Goal: Information Seeking & Learning: Find specific fact

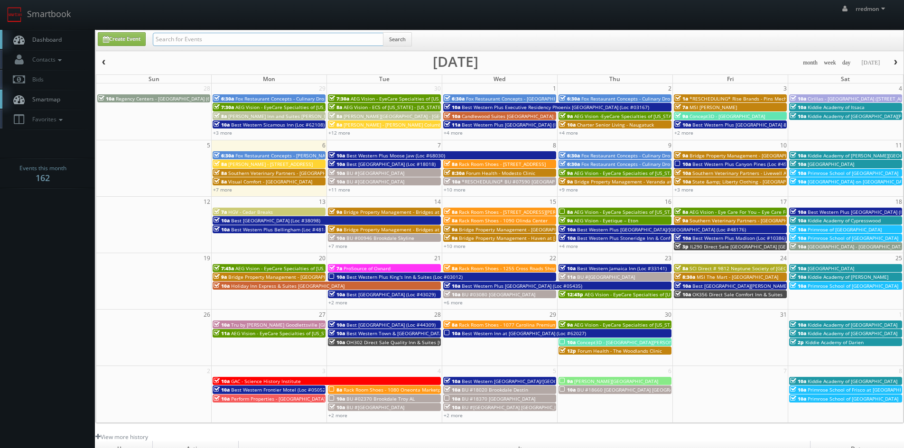
click at [186, 41] on input "text" at bounding box center [268, 39] width 231 height 13
paste input "Alex Staniloff"
type input "Alex Staniloff"
click at [408, 39] on button "Search" at bounding box center [397, 39] width 29 height 14
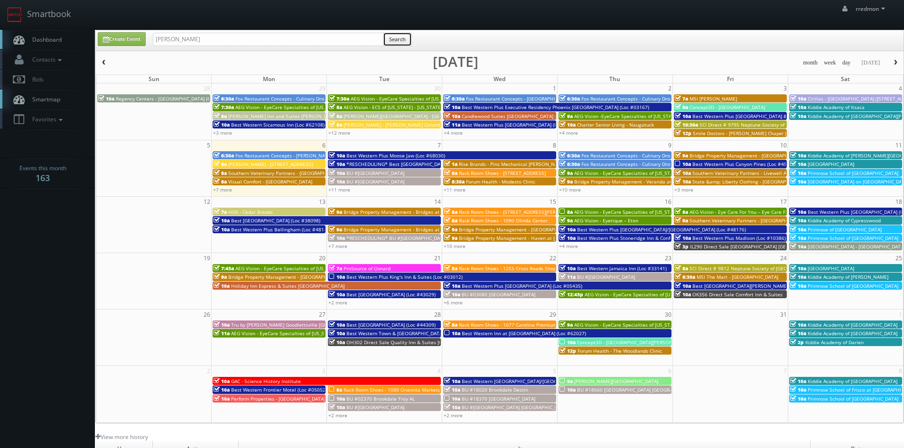
click at [408, 38] on button "Search" at bounding box center [397, 39] width 29 height 14
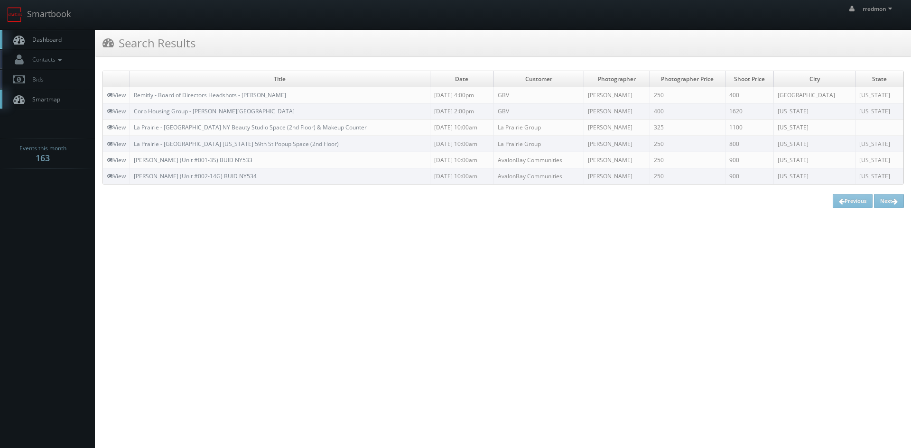
click at [67, 37] on link "Dashboard" at bounding box center [47, 39] width 95 height 19
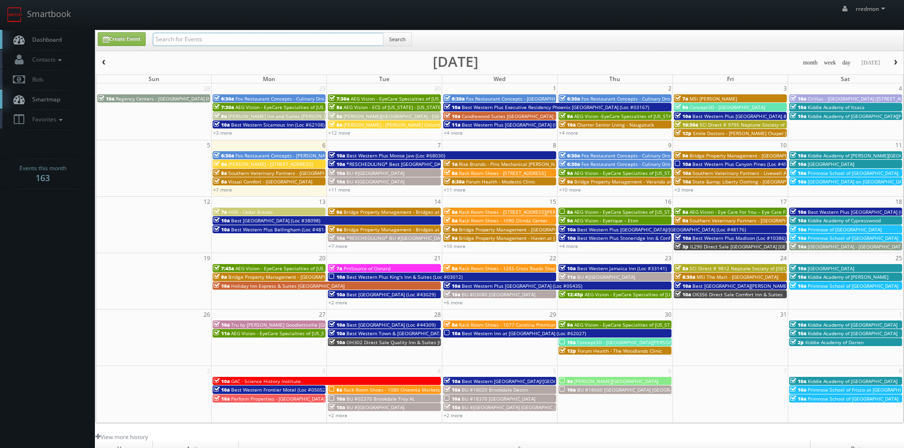
click at [202, 40] on input "text" at bounding box center [268, 39] width 231 height 13
paste input "[PERSON_NAME]"
type input "[PERSON_NAME]"
click at [400, 38] on button "Search" at bounding box center [397, 39] width 29 height 14
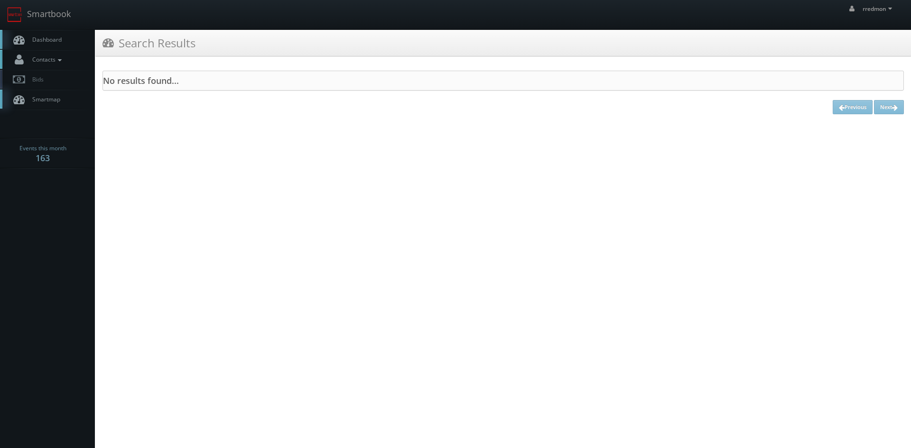
click at [61, 59] on icon at bounding box center [60, 60] width 9 height 7
click at [69, 77] on link "Manage Photographers" at bounding box center [47, 75] width 95 height 13
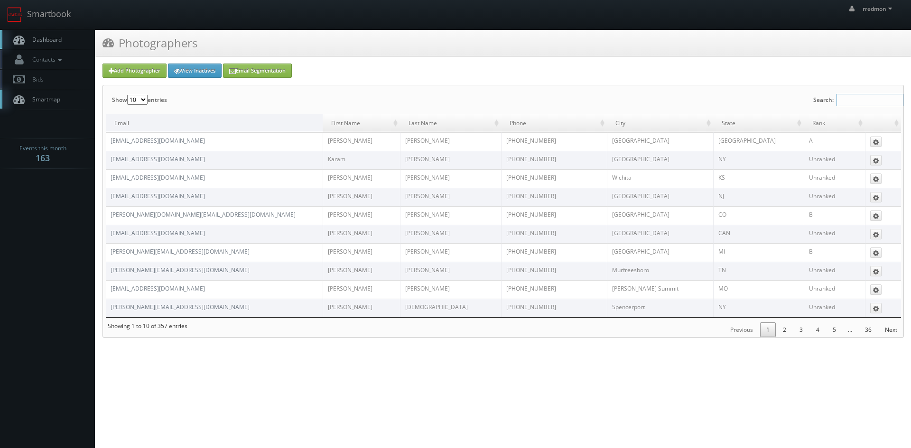
click at [857, 101] on input "Search:" at bounding box center [870, 100] width 67 height 12
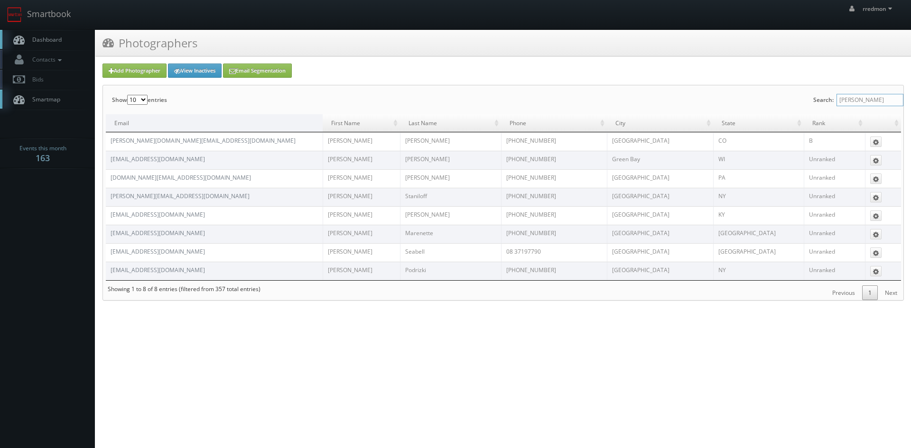
type input "alex"
click at [47, 41] on span "Dashboard" at bounding box center [45, 40] width 34 height 8
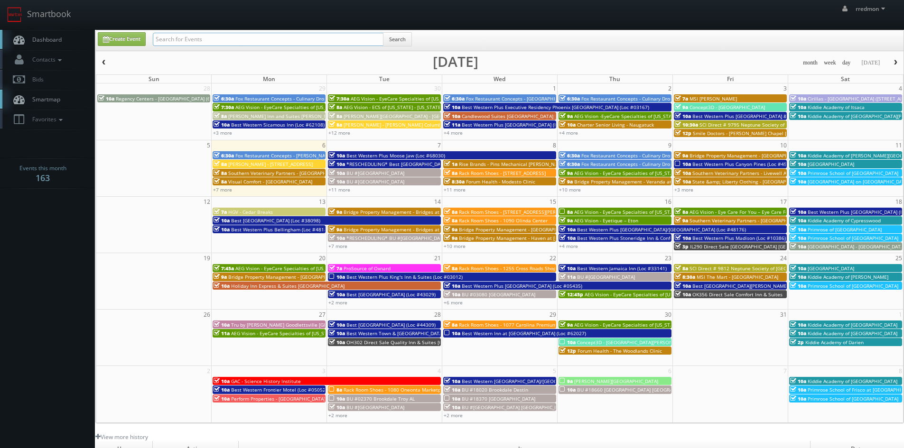
click at [185, 39] on input "text" at bounding box center [268, 39] width 231 height 13
paste input "Alexander Podrizki"
click at [186, 38] on input "Alexander Podrizki" at bounding box center [268, 39] width 231 height 13
type input "Alex Podrizki"
click at [391, 44] on button "Search" at bounding box center [397, 39] width 29 height 14
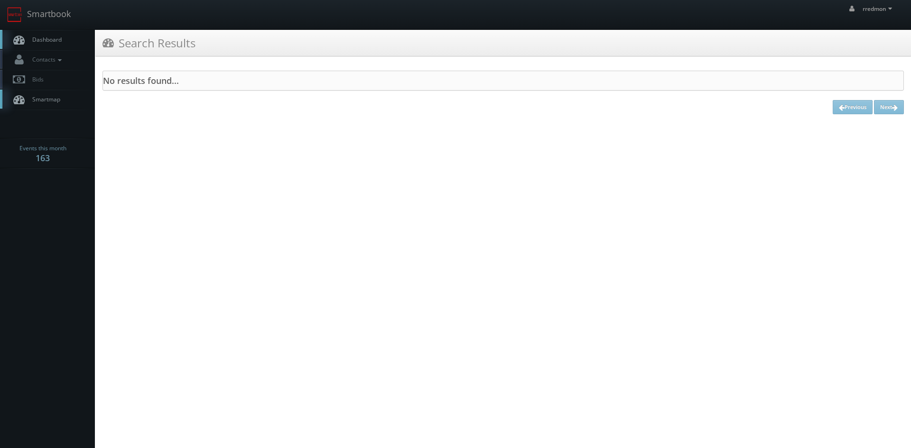
click at [64, 37] on link "Dashboard" at bounding box center [47, 39] width 95 height 19
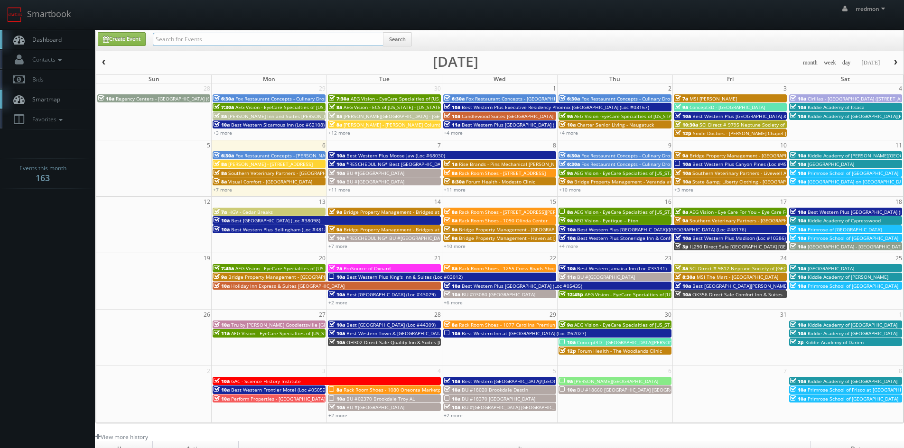
click at [276, 40] on input "text" at bounding box center [268, 39] width 231 height 13
type input "john moore"
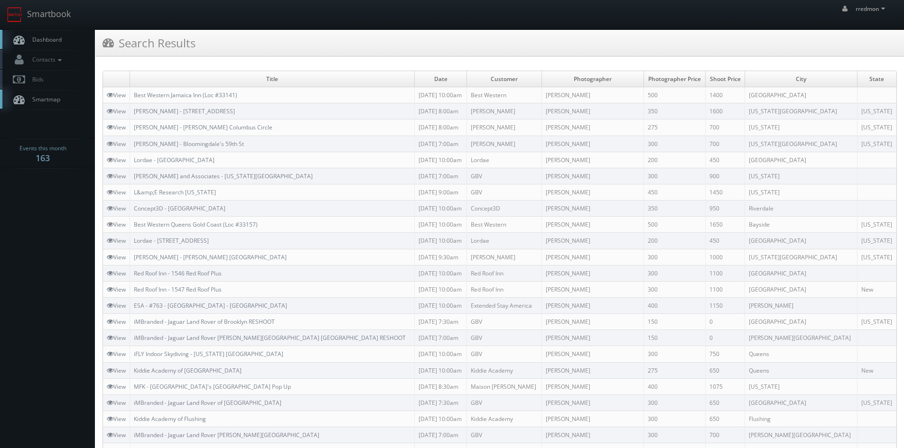
click at [56, 40] on span "Dashboard" at bounding box center [45, 40] width 34 height 8
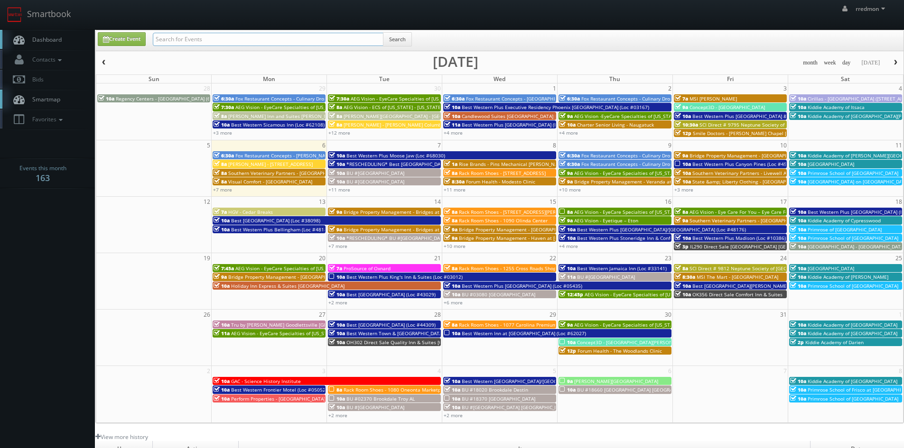
click at [230, 37] on input "text" at bounding box center [268, 39] width 231 height 13
type input "umi"
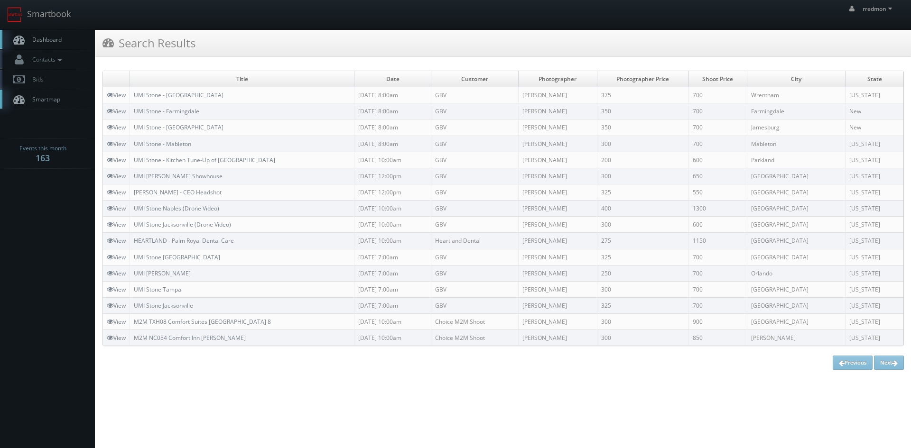
click at [53, 43] on span "Dashboard" at bounding box center [45, 40] width 34 height 8
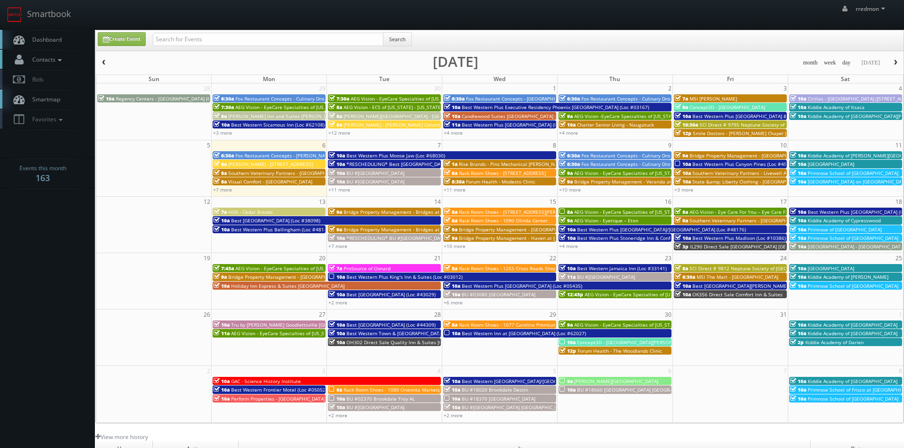
click at [64, 58] on icon at bounding box center [60, 60] width 9 height 7
click at [72, 78] on link "Manage Photographers" at bounding box center [47, 75] width 95 height 13
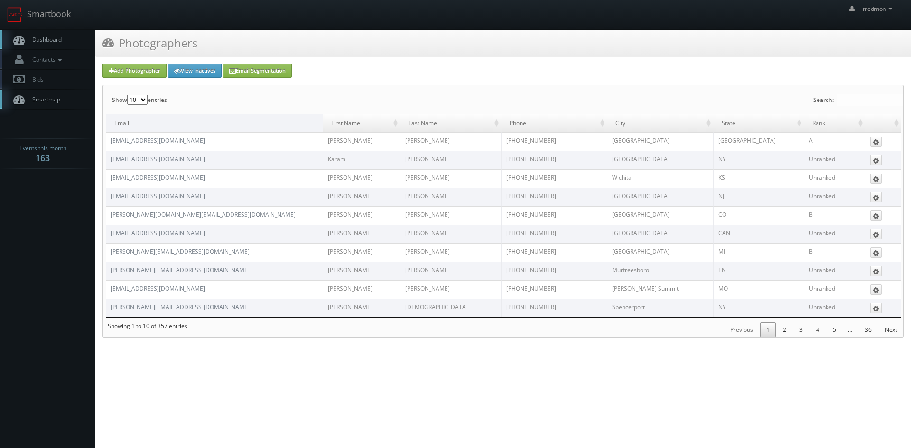
click at [856, 100] on input "Search:" at bounding box center [870, 100] width 67 height 12
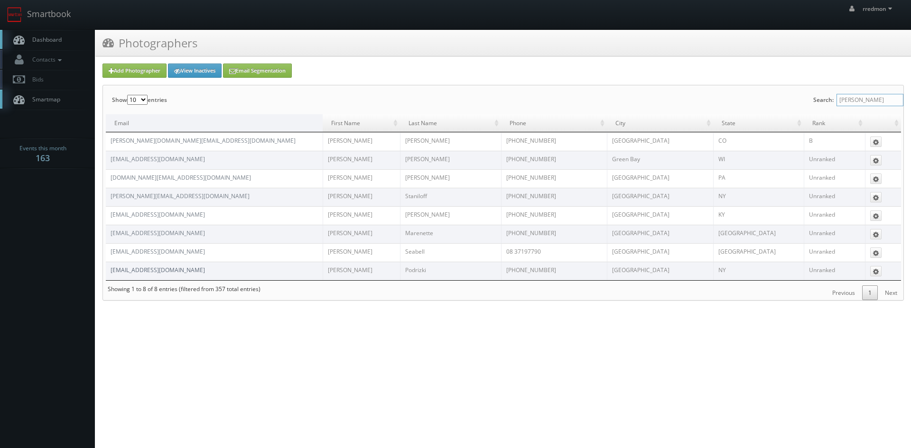
type input "alex"
click at [151, 269] on link "podrizki.alex@gmail.com" at bounding box center [158, 270] width 94 height 8
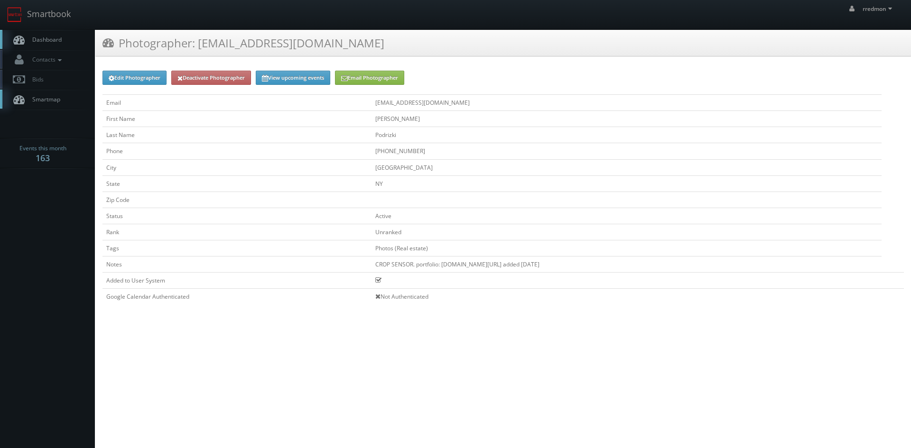
click at [60, 42] on span "Dashboard" at bounding box center [45, 40] width 34 height 8
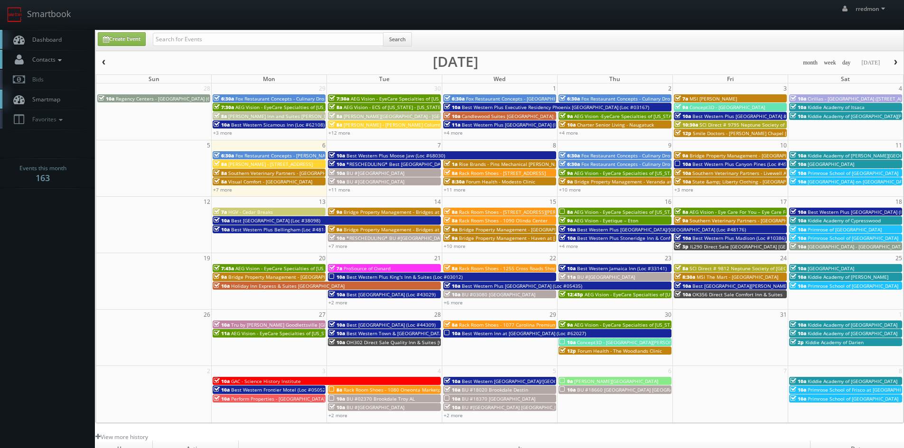
click at [59, 61] on icon at bounding box center [60, 60] width 9 height 7
click at [64, 78] on link "Manage Photographers" at bounding box center [47, 75] width 95 height 13
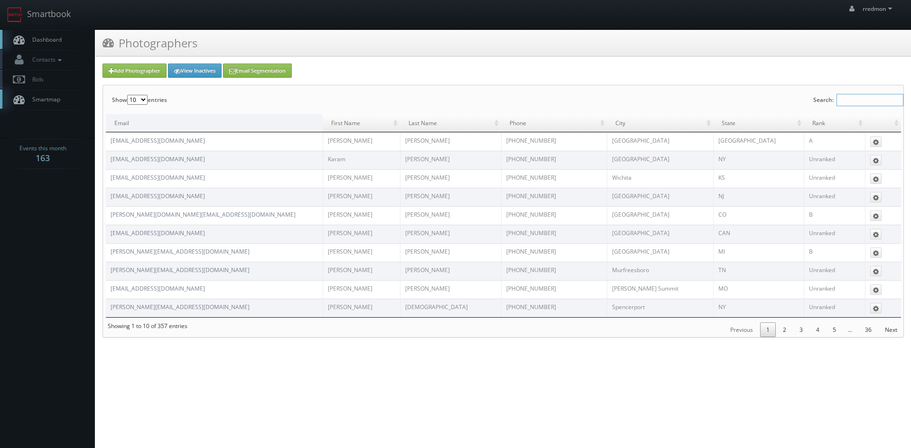
click at [873, 99] on input "Search:" at bounding box center [870, 100] width 67 height 12
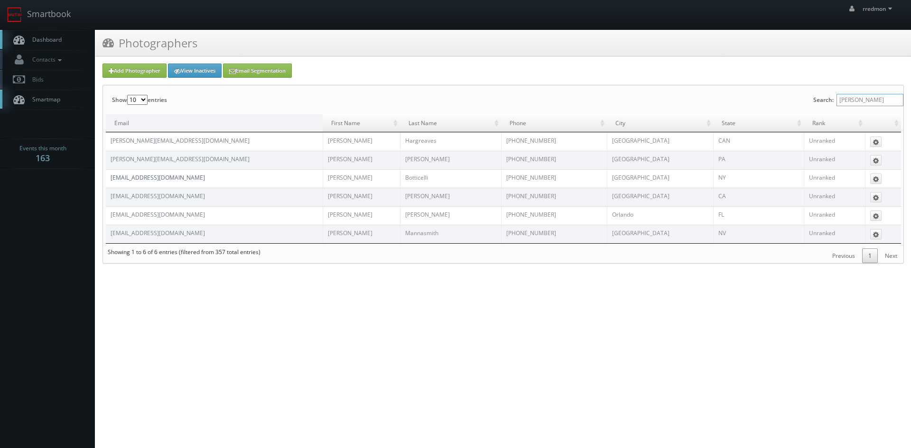
type input "brian"
drag, startPoint x: 213, startPoint y: 177, endPoint x: 142, endPoint y: 180, distance: 71.2
click at [142, 180] on link "brian@longislandrealestatephotography.com" at bounding box center [158, 178] width 94 height 8
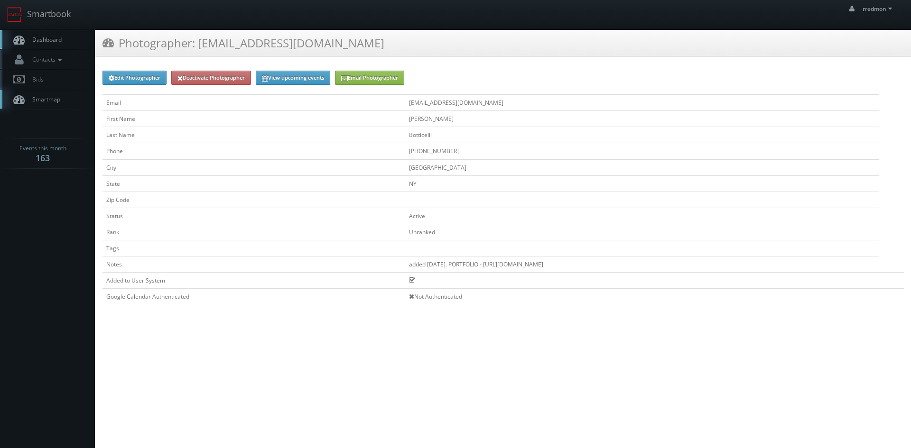
drag, startPoint x: 453, startPoint y: 102, endPoint x: 331, endPoint y: 105, distance: 122.5
click at [405, 105] on td "[EMAIL_ADDRESS][DOMAIN_NAME]" at bounding box center [642, 103] width 474 height 16
copy td "[EMAIL_ADDRESS][DOMAIN_NAME]"
click at [48, 39] on span "Dashboard" at bounding box center [45, 40] width 34 height 8
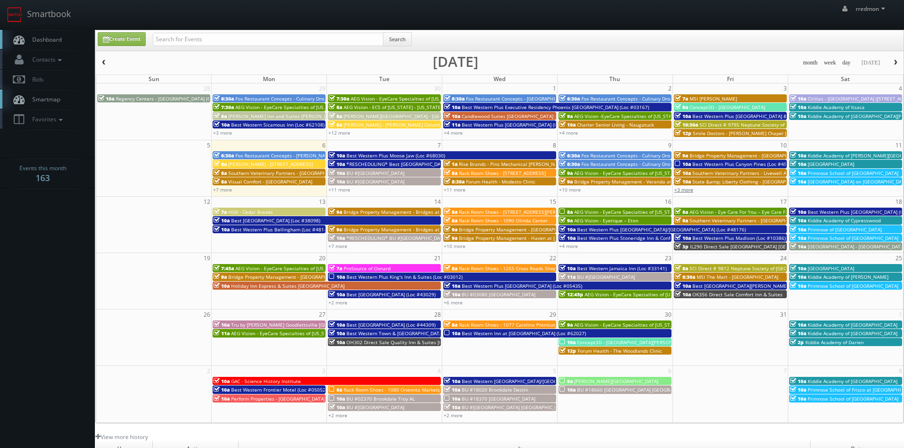
click at [683, 188] on link "+3 more" at bounding box center [683, 189] width 19 height 7
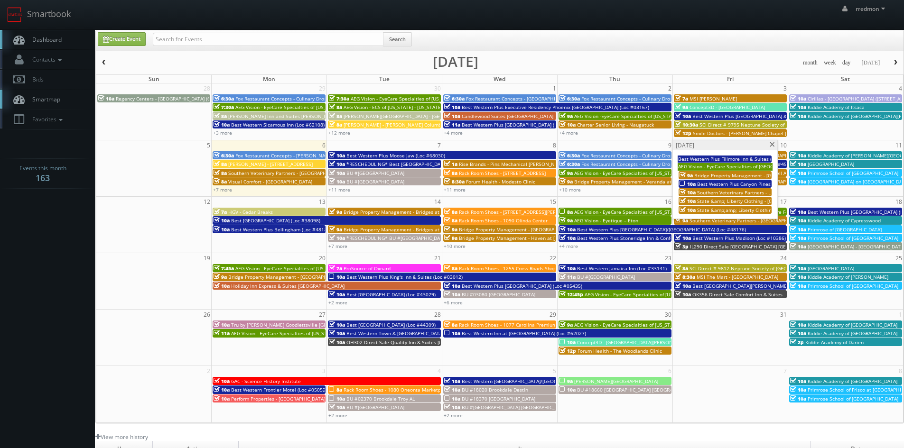
click at [771, 144] on span at bounding box center [772, 144] width 6 height 5
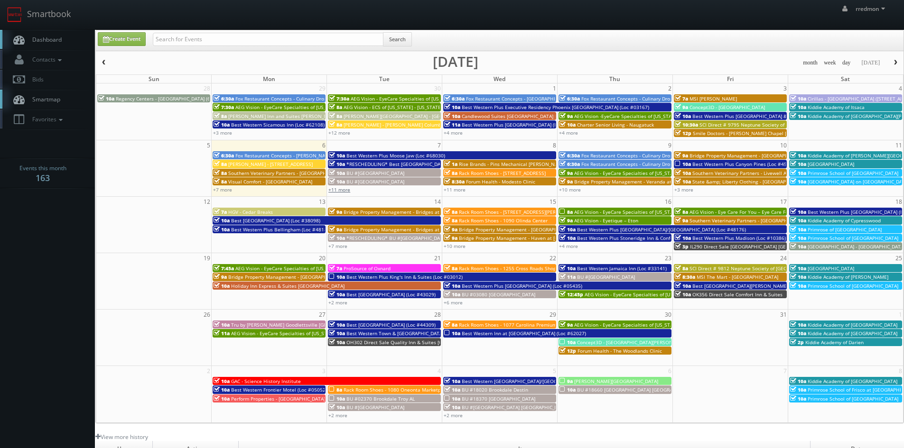
click at [347, 191] on link "+11 more" at bounding box center [339, 189] width 22 height 7
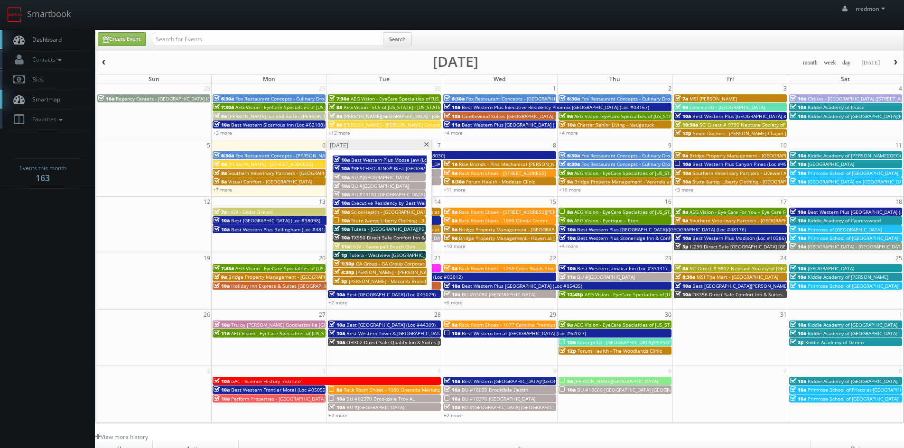
click at [425, 143] on span at bounding box center [426, 144] width 6 height 5
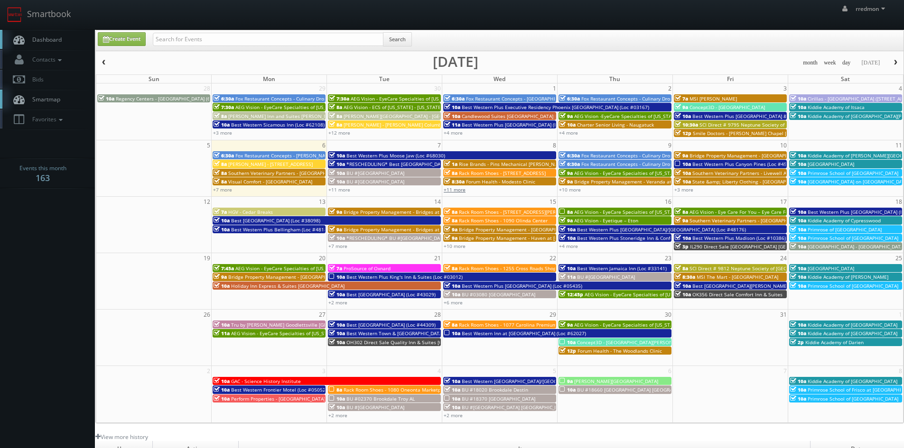
click at [460, 189] on link "+11 more" at bounding box center [455, 189] width 22 height 7
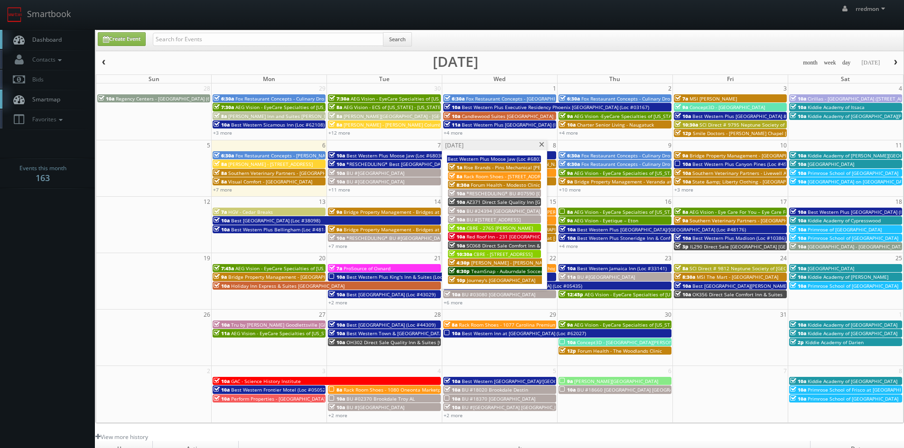
click at [504, 236] on span "Red Roof Inn - 231 [GEOGRAPHIC_DATA] [GEOGRAPHIC_DATA]" at bounding box center [534, 236] width 137 height 7
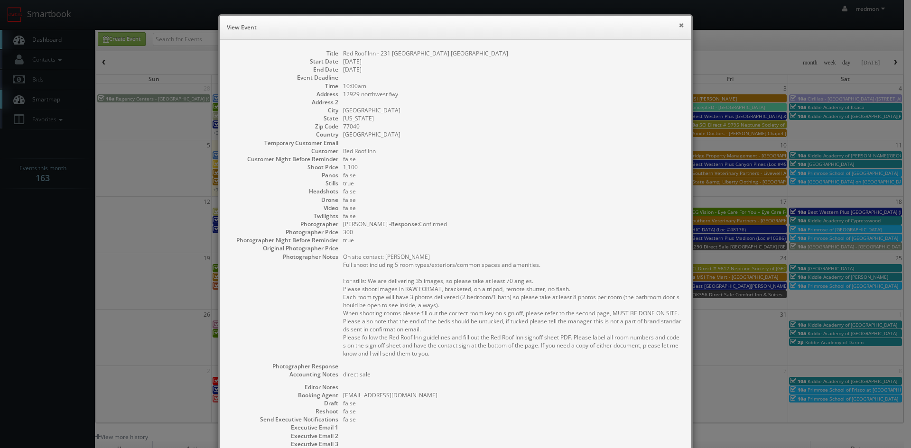
click at [681, 26] on button "×" at bounding box center [682, 25] width 6 height 7
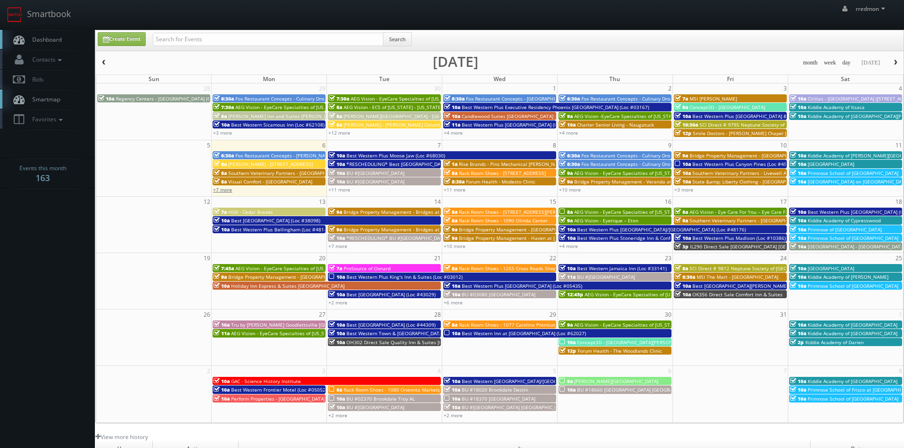
click at [219, 193] on link "+7 more" at bounding box center [222, 189] width 19 height 7
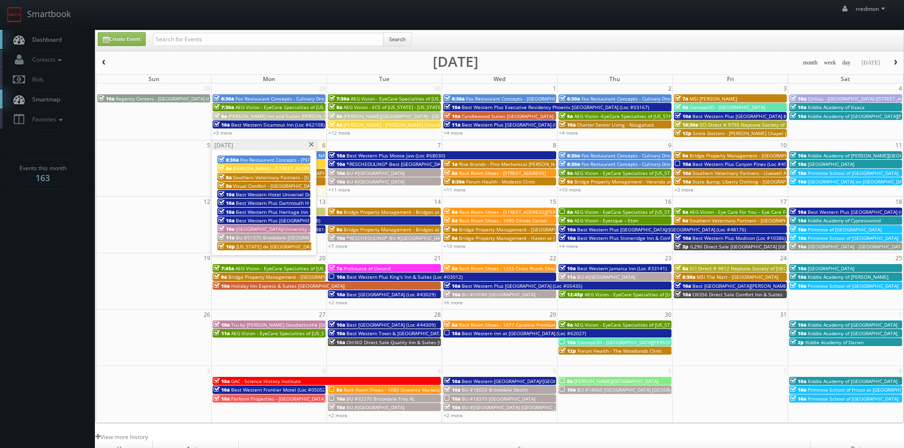
click at [312, 147] on span at bounding box center [311, 144] width 6 height 5
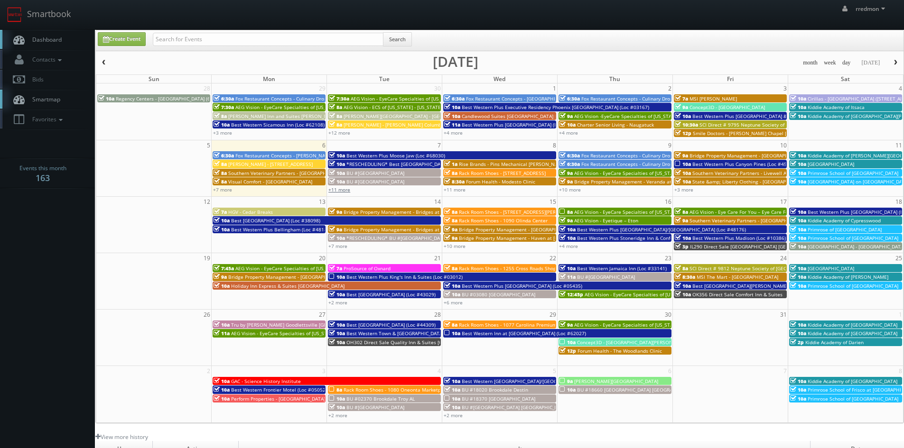
click at [348, 192] on link "+11 more" at bounding box center [339, 189] width 22 height 7
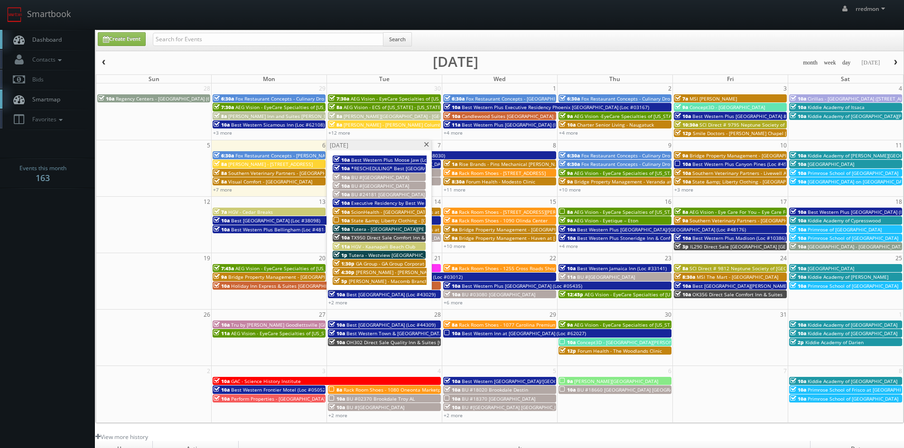
click at [426, 146] on span at bounding box center [426, 144] width 6 height 5
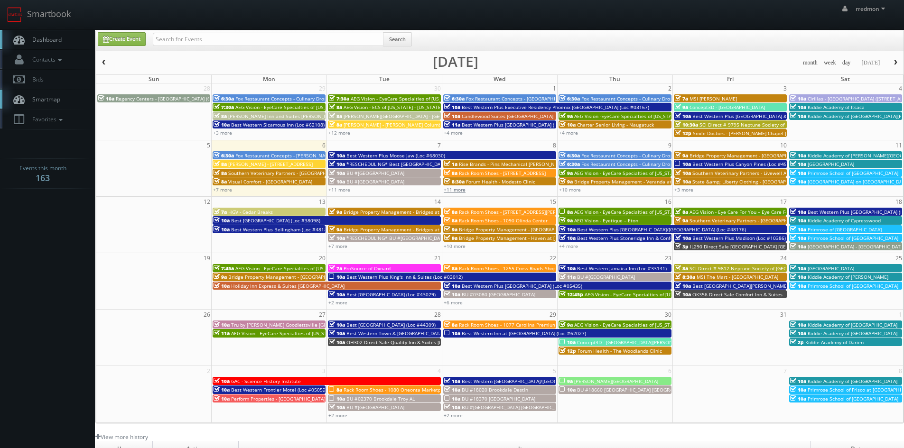
click at [456, 190] on link "+11 more" at bounding box center [455, 189] width 22 height 7
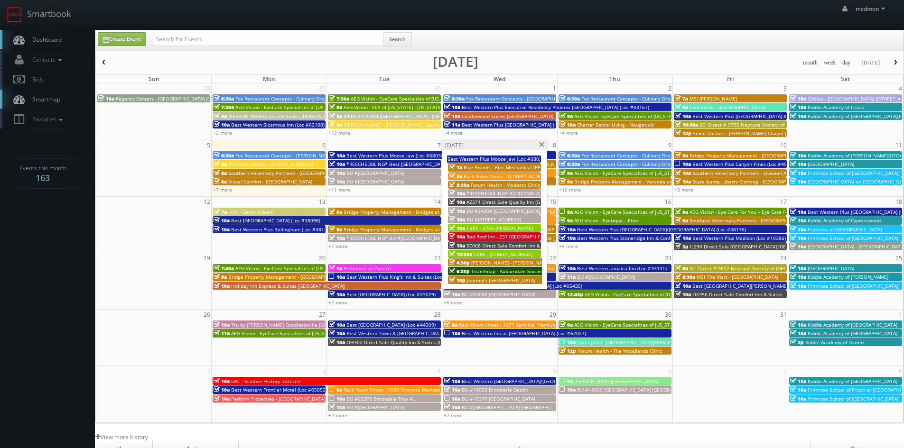
click at [541, 146] on span at bounding box center [542, 144] width 6 height 5
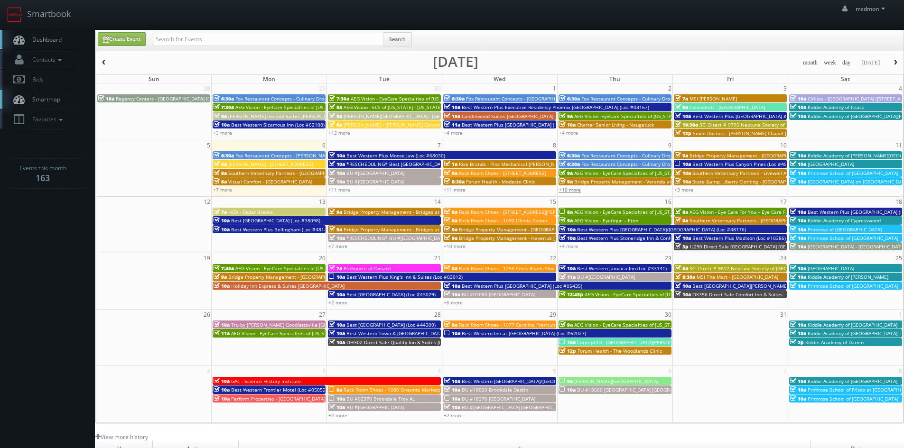
click at [570, 190] on link "+10 more" at bounding box center [570, 189] width 22 height 7
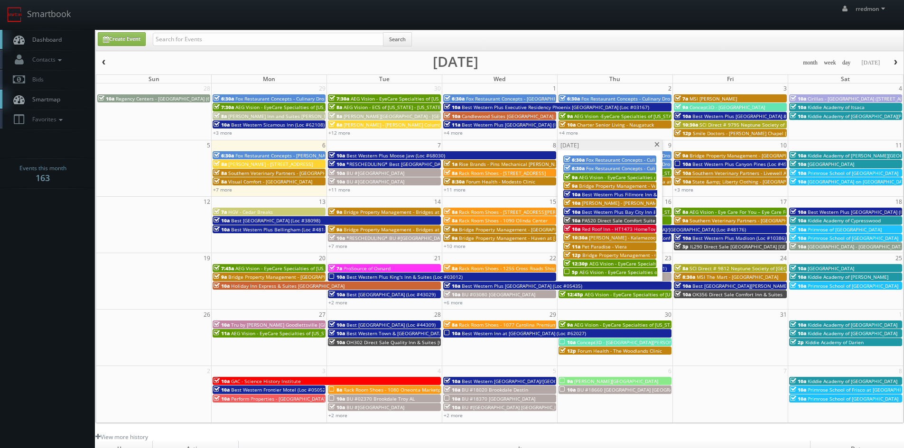
click at [598, 271] on span "AEG Vision - EyeCare Specialties of [GEOGRAPHIC_DATA] – [PERSON_NAME] Eyecare A…" at bounding box center [707, 272] width 257 height 7
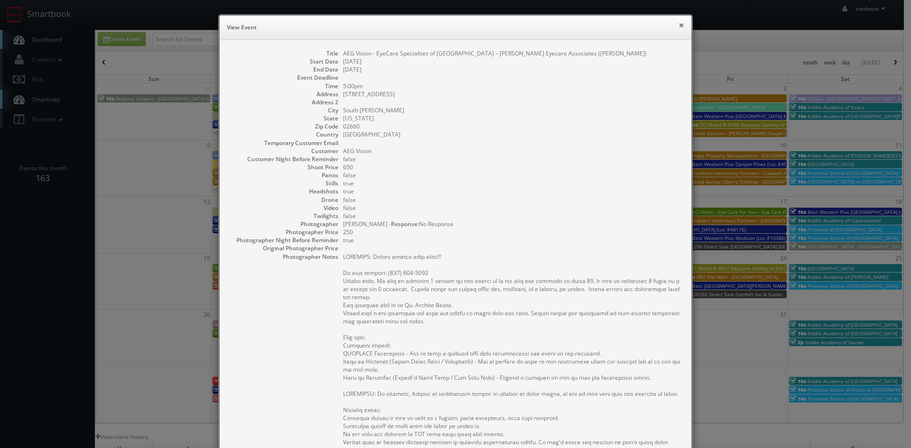
click at [679, 28] on button "×" at bounding box center [682, 25] width 6 height 7
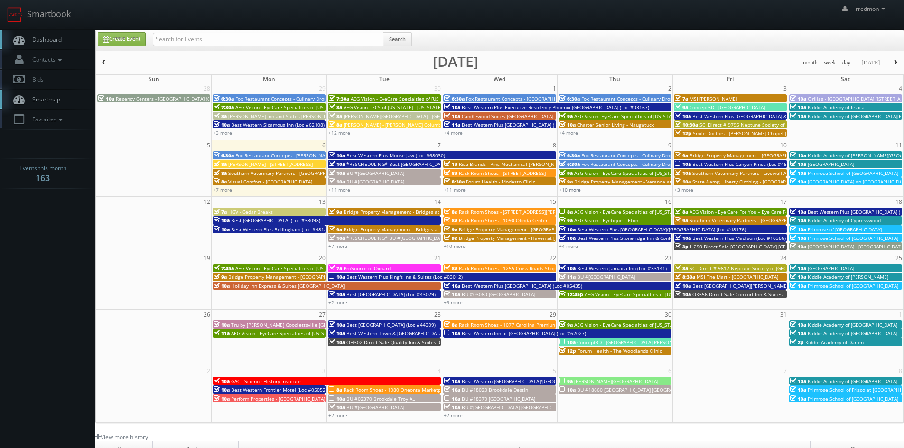
click at [574, 190] on link "+10 more" at bounding box center [570, 189] width 22 height 7
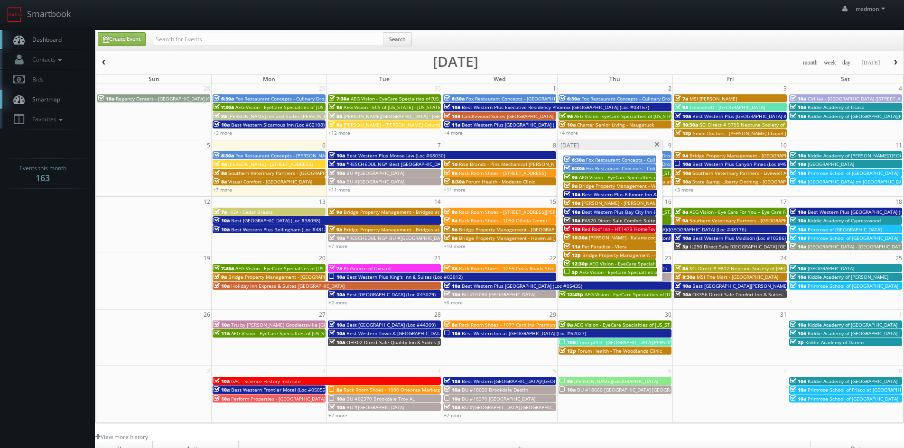
click at [655, 144] on span at bounding box center [657, 144] width 6 height 5
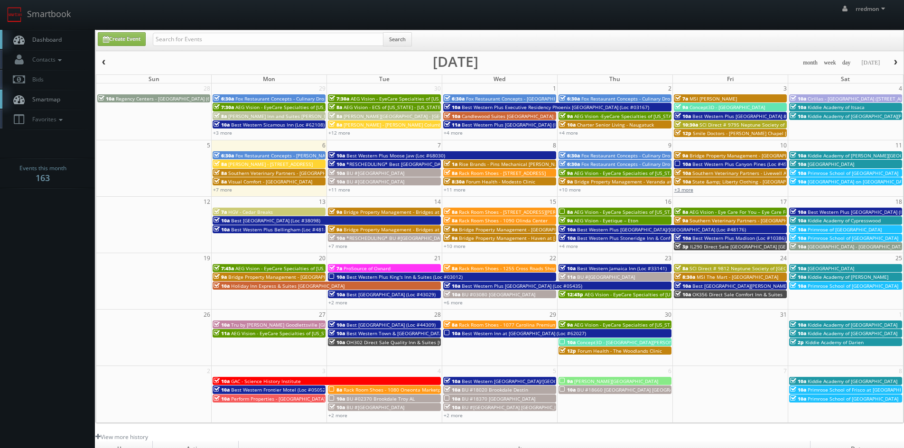
click at [680, 190] on link "+3 more" at bounding box center [683, 189] width 19 height 7
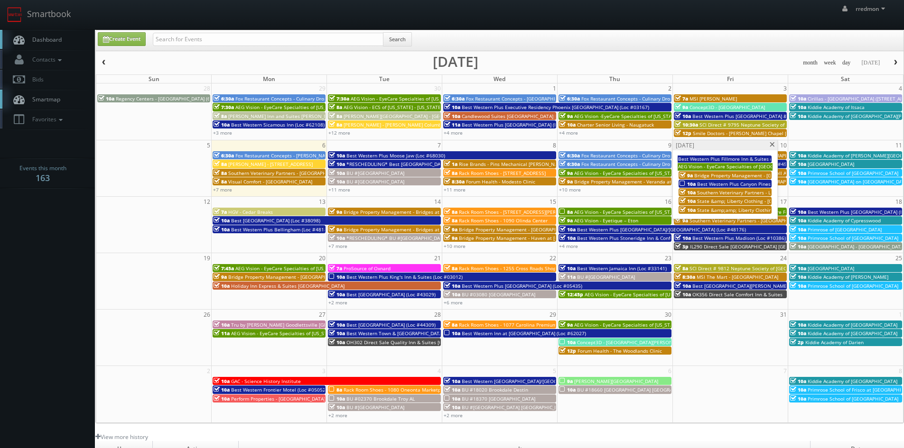
click at [769, 146] on span at bounding box center [772, 144] width 6 height 5
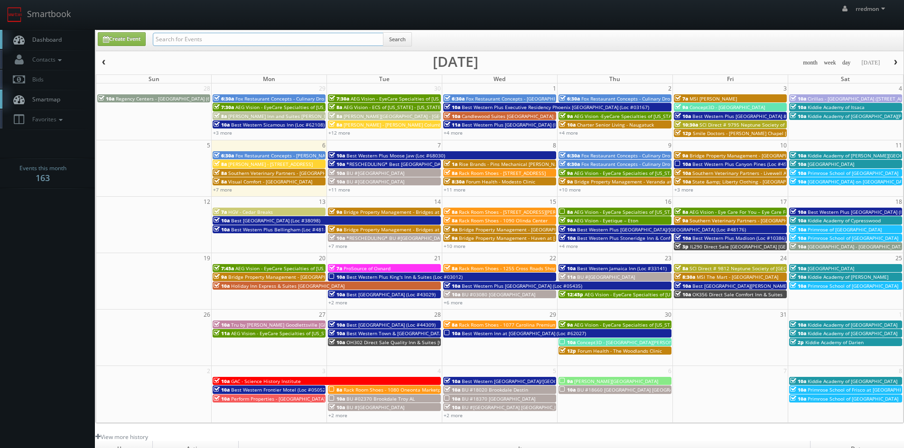
click at [181, 39] on input "text" at bounding box center [268, 39] width 231 height 13
type input "state"
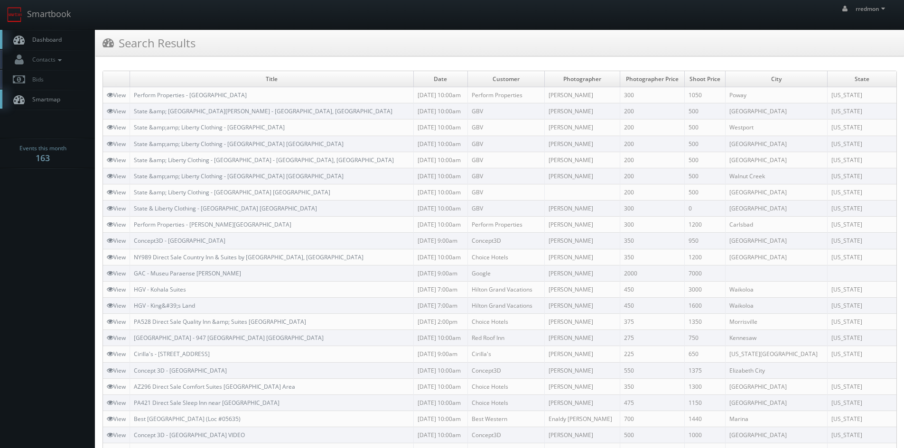
click at [49, 35] on link "Dashboard" at bounding box center [47, 39] width 95 height 19
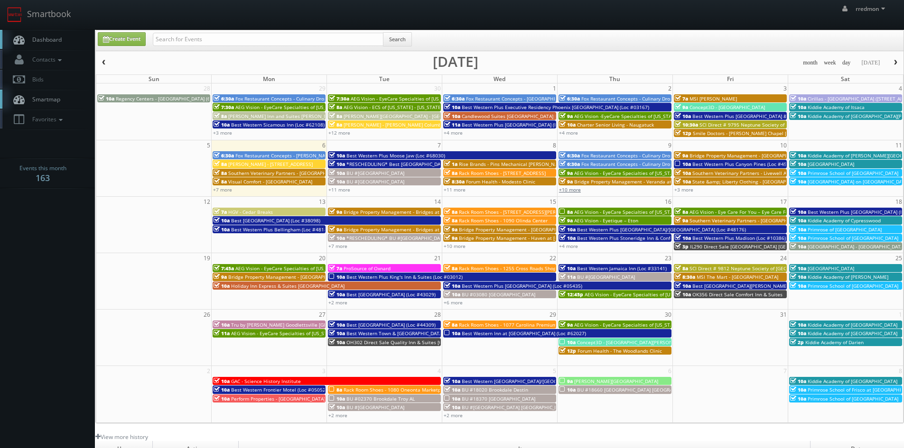
click at [574, 189] on link "+10 more" at bounding box center [570, 189] width 22 height 7
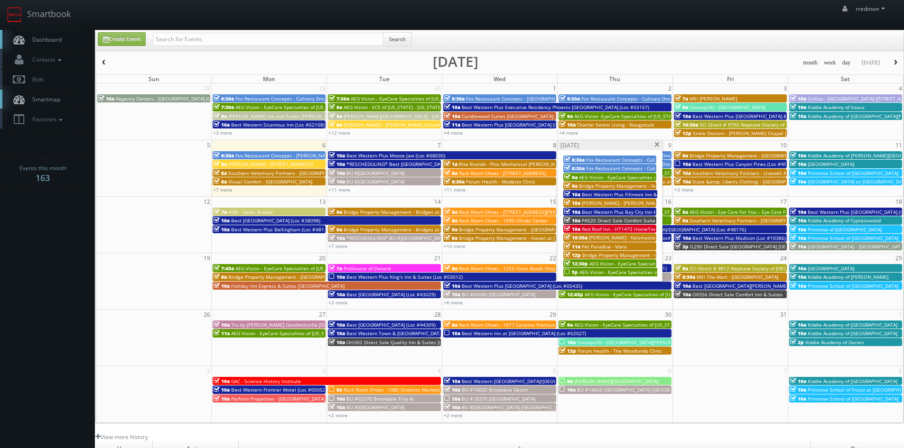
click at [615, 273] on span "AEG Vision - EyeCare Specialties of [GEOGRAPHIC_DATA] – [PERSON_NAME] Eyecare A…" at bounding box center [707, 272] width 257 height 7
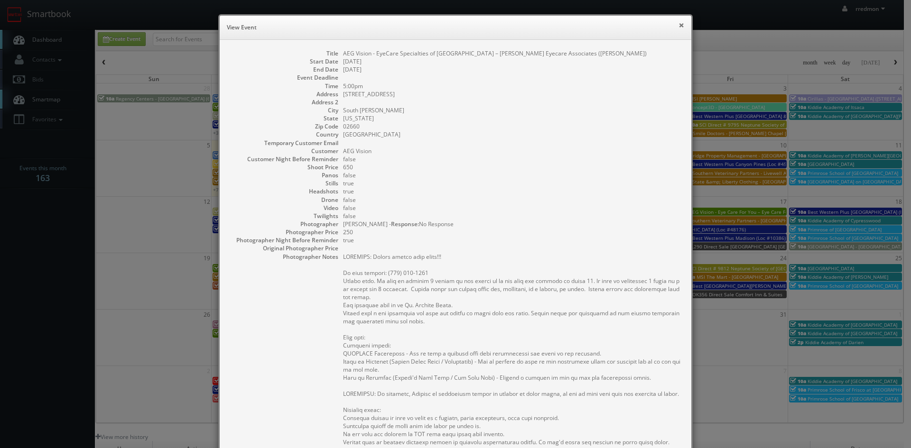
click at [679, 26] on button "×" at bounding box center [682, 25] width 6 height 7
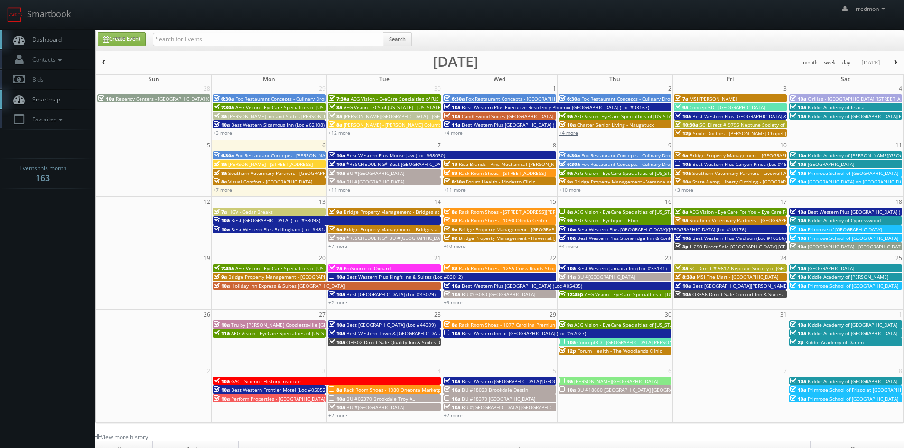
click at [568, 134] on link "+4 more" at bounding box center [568, 133] width 19 height 7
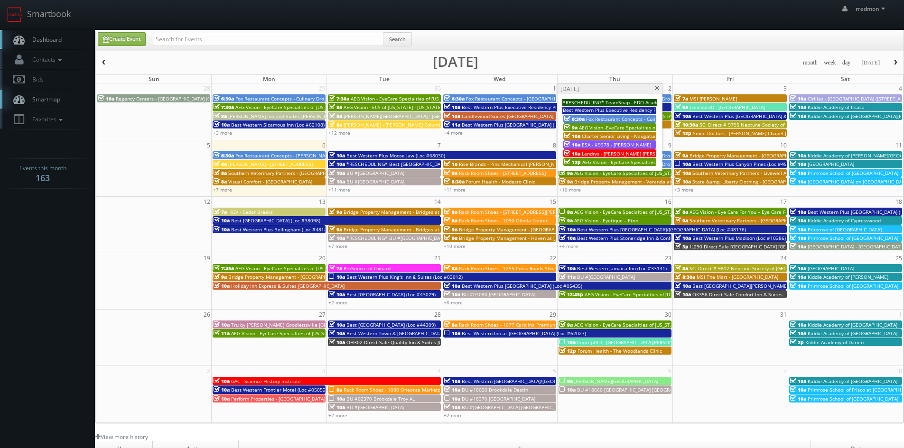
click at [659, 89] on span at bounding box center [657, 88] width 6 height 5
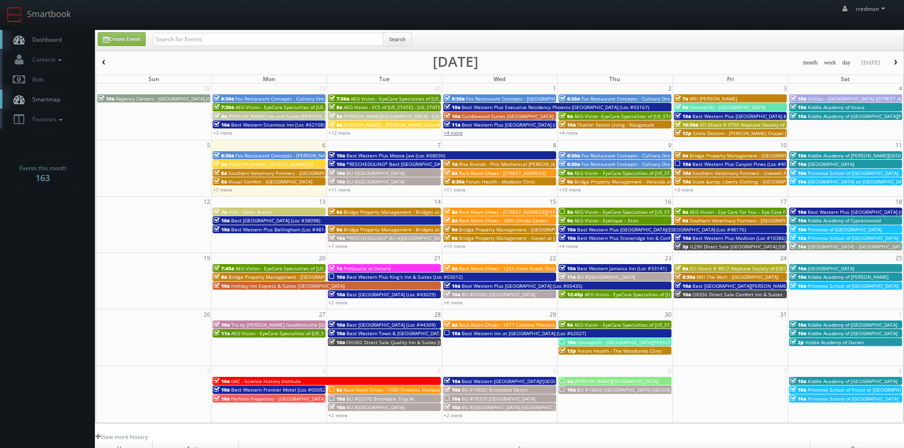
click at [460, 132] on link "+4 more" at bounding box center [453, 133] width 19 height 7
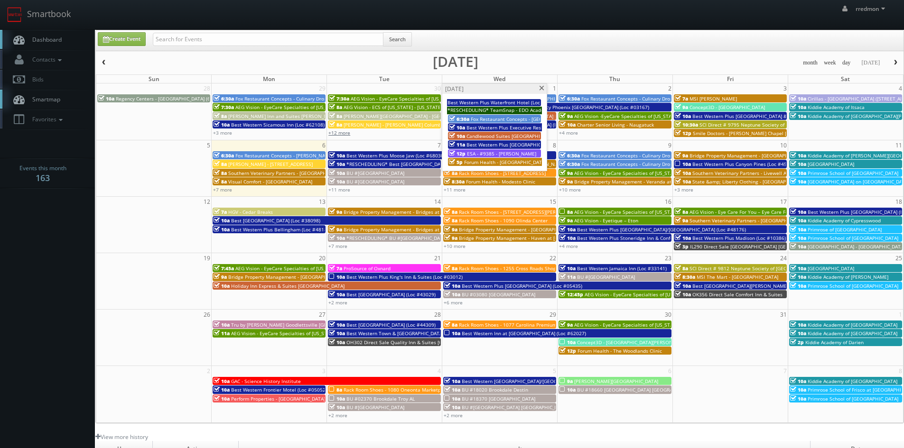
click at [343, 133] on link "+12 more" at bounding box center [339, 133] width 22 height 7
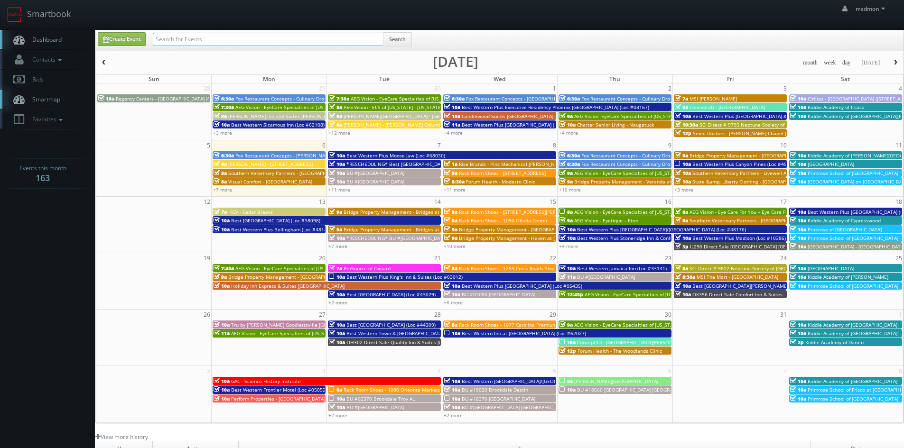
click at [282, 42] on input "text" at bounding box center [268, 39] width 231 height 13
click at [224, 132] on link "+3 more" at bounding box center [222, 133] width 19 height 7
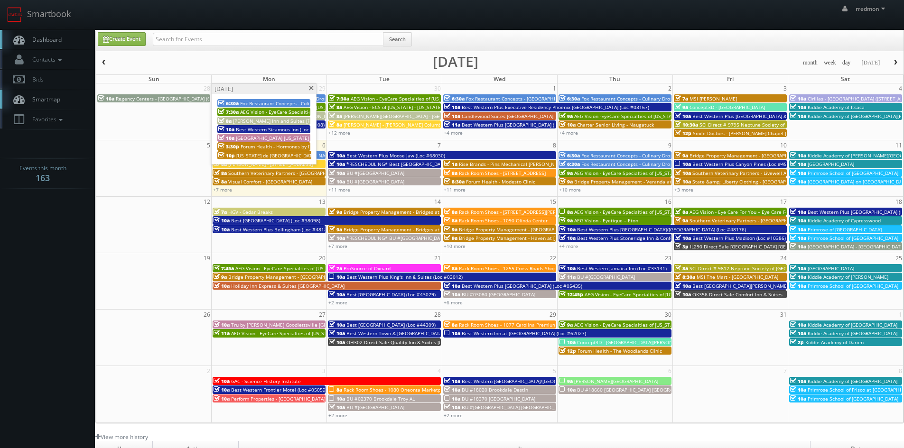
click at [310, 90] on span at bounding box center [311, 88] width 6 height 5
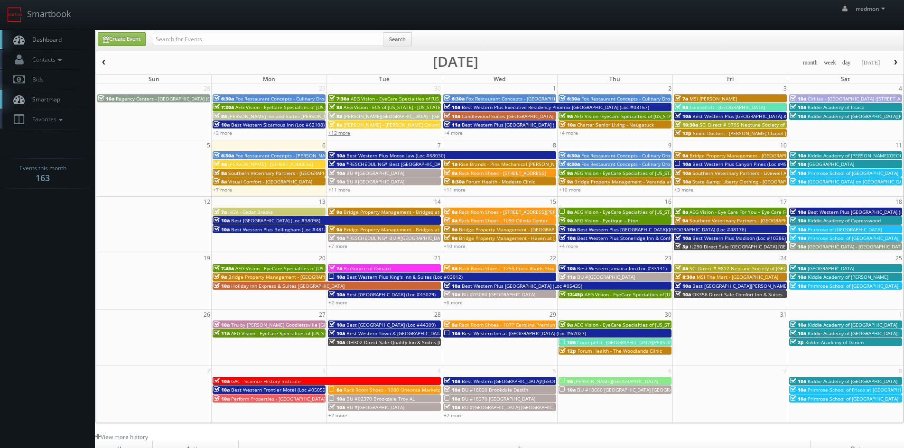
click at [339, 134] on link "+12 more" at bounding box center [339, 133] width 22 height 7
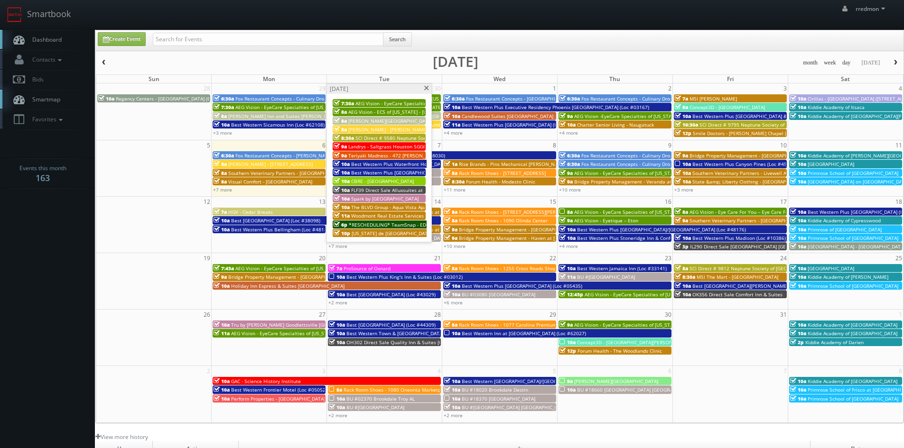
click at [411, 161] on span "Best Western Plus Waterfront Hotel (Loc #66117)" at bounding box center [407, 164] width 113 height 7
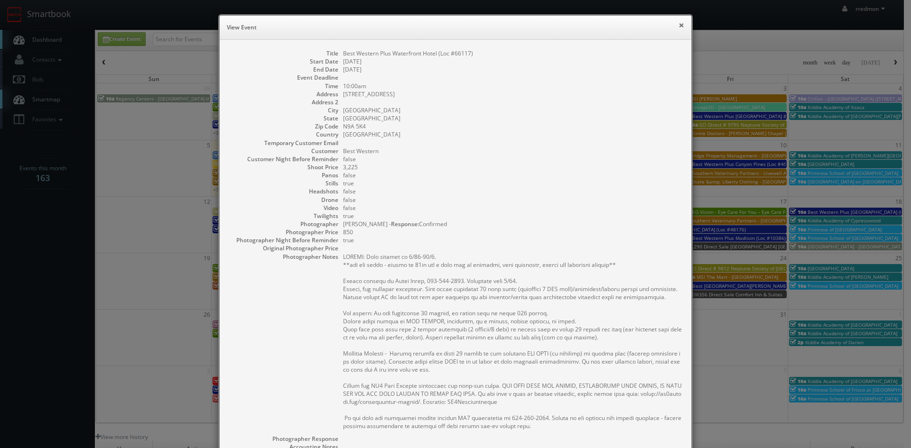
click at [679, 27] on button "×" at bounding box center [682, 25] width 6 height 7
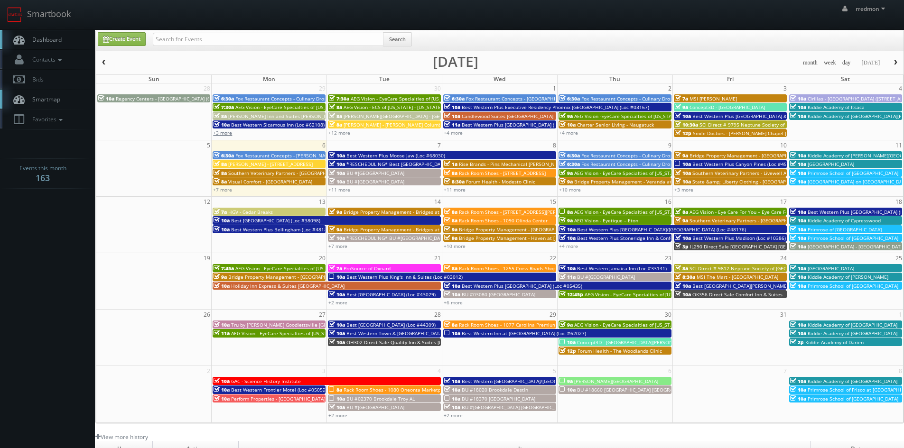
click at [224, 134] on link "+3 more" at bounding box center [222, 133] width 19 height 7
click at [335, 132] on link "+12 more" at bounding box center [339, 133] width 22 height 7
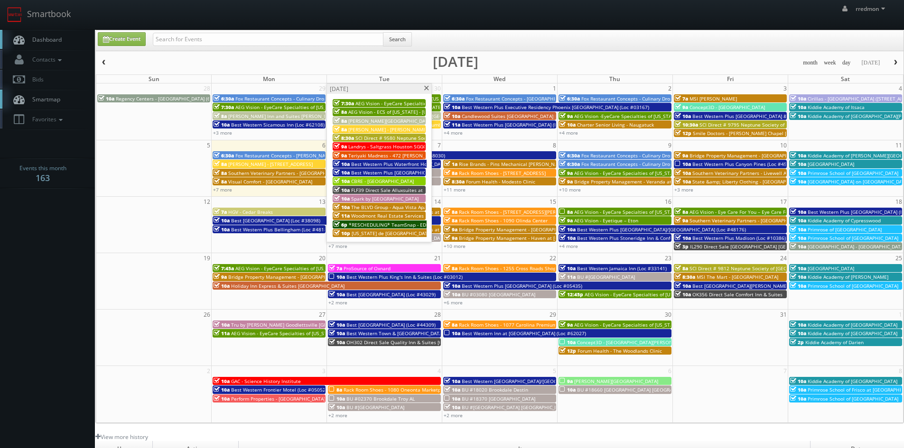
click at [408, 164] on span "Best Western Plus Waterfront Hotel (Loc #66117)" at bounding box center [407, 164] width 113 height 7
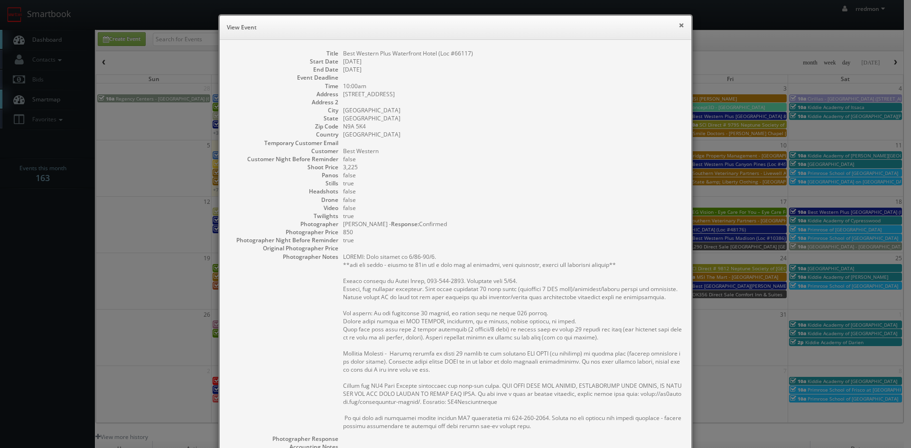
click at [679, 25] on button "×" at bounding box center [682, 25] width 6 height 7
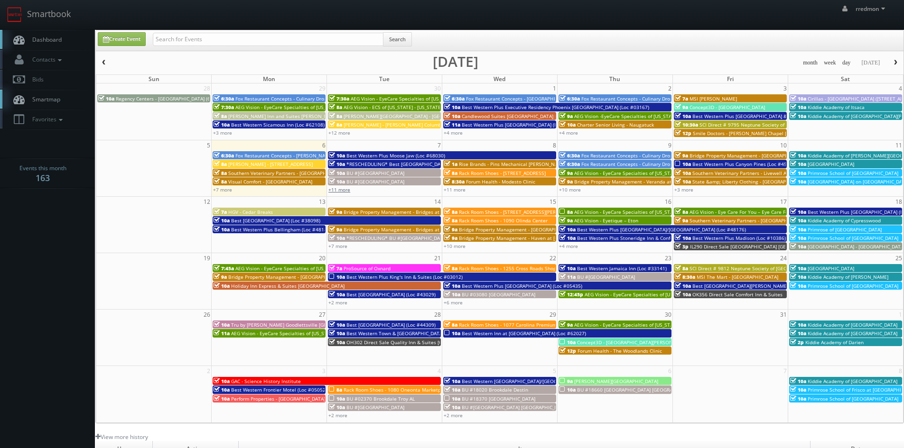
click at [343, 191] on link "+11 more" at bounding box center [339, 189] width 22 height 7
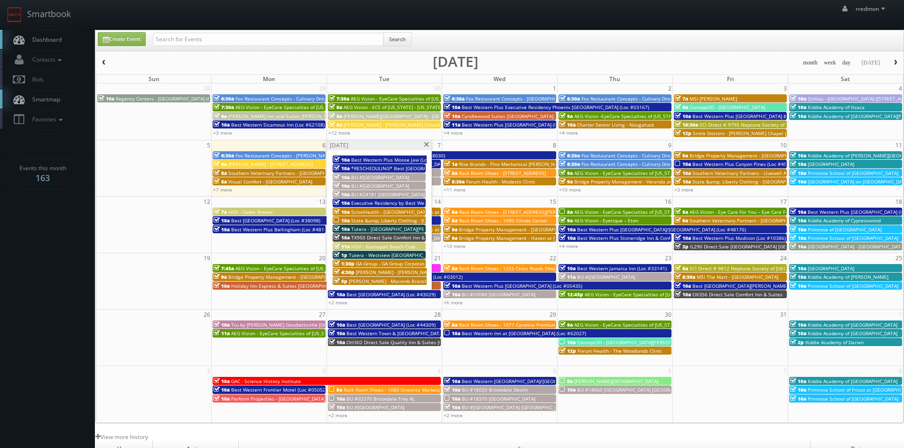
click at [380, 218] on span "State &amp; Liberty Clothing - [GEOGRAPHIC_DATA] [GEOGRAPHIC_DATA]" at bounding box center [433, 220] width 165 height 7
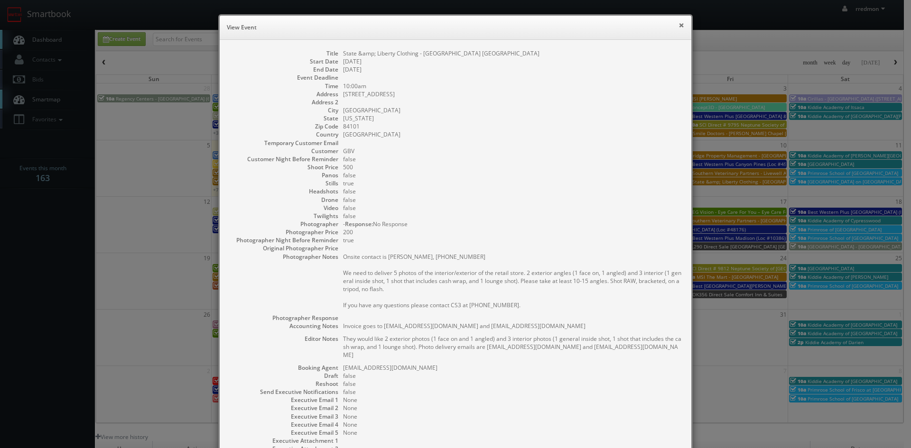
click at [679, 26] on button "×" at bounding box center [682, 25] width 6 height 7
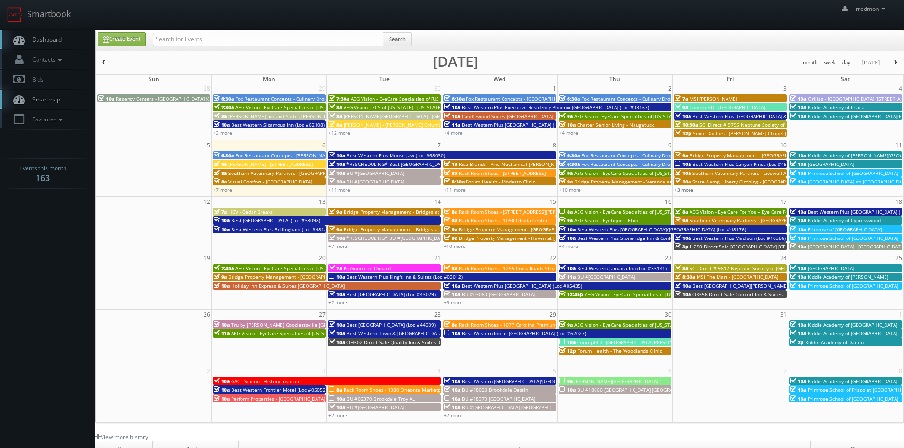
click at [682, 190] on link "+3 more" at bounding box center [683, 189] width 19 height 7
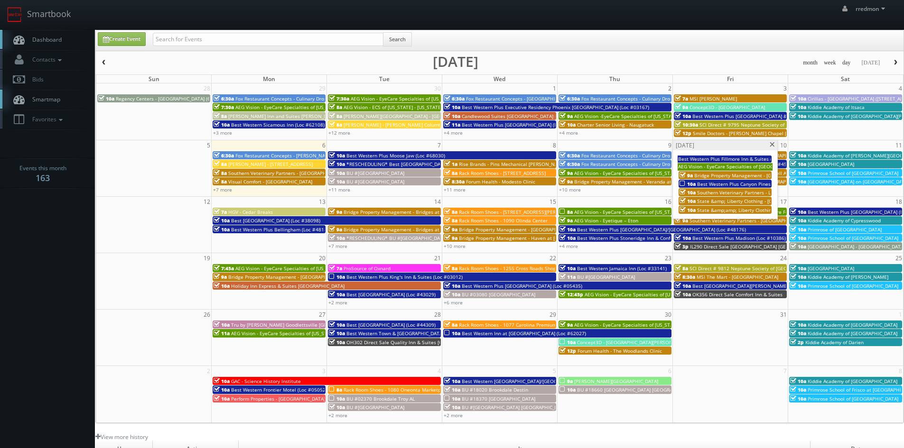
click at [731, 185] on span "Best Western Plus Canyon Pines (Loc #45083)" at bounding box center [749, 184] width 104 height 7
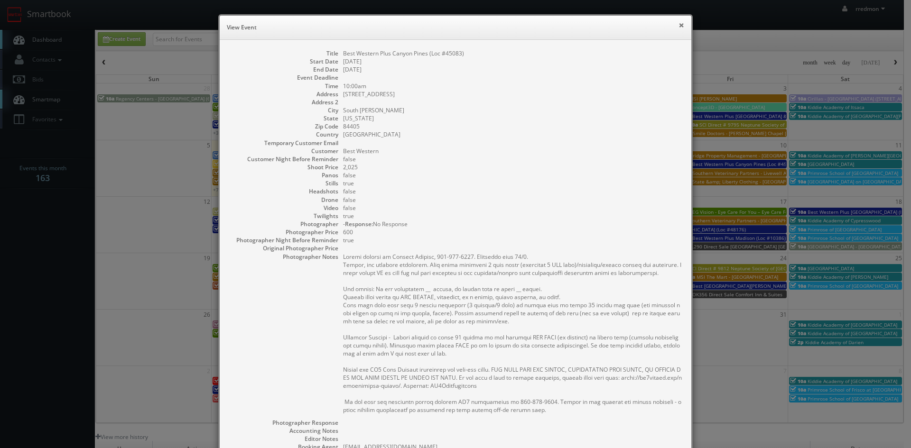
click at [680, 28] on button "×" at bounding box center [682, 25] width 6 height 7
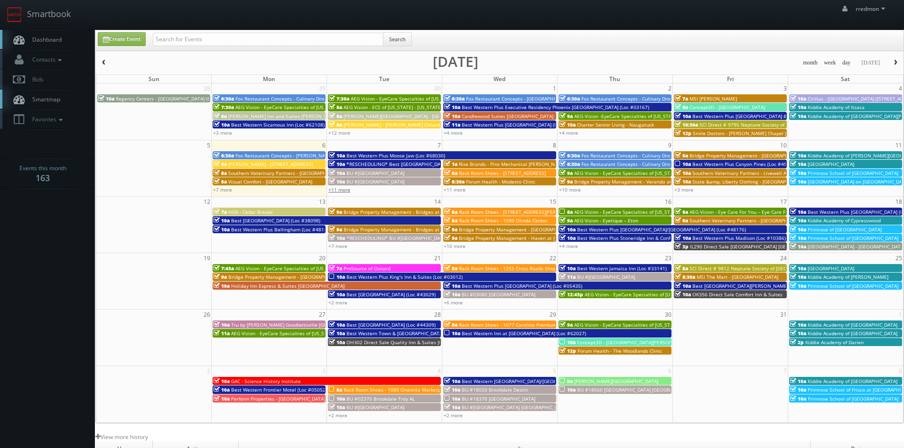
click at [333, 192] on link "+11 more" at bounding box center [339, 189] width 22 height 7
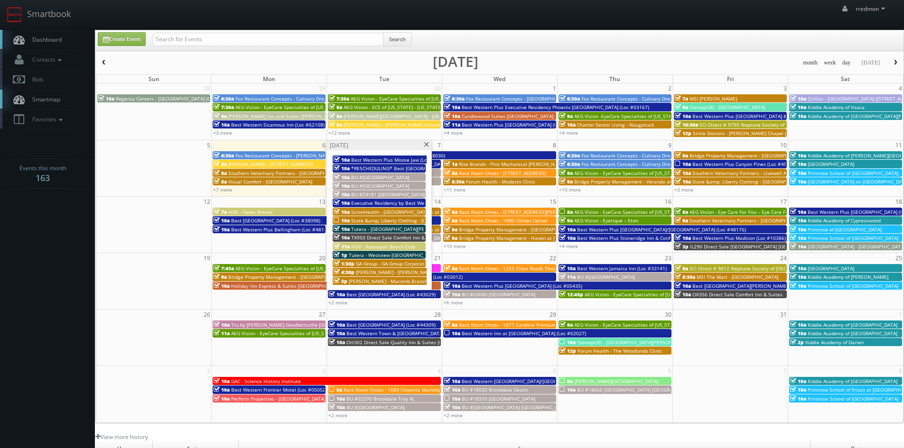
click at [367, 218] on span "State &amp; Liberty Clothing - [GEOGRAPHIC_DATA] [GEOGRAPHIC_DATA]" at bounding box center [433, 220] width 165 height 7
